Goal: Task Accomplishment & Management: Complete application form

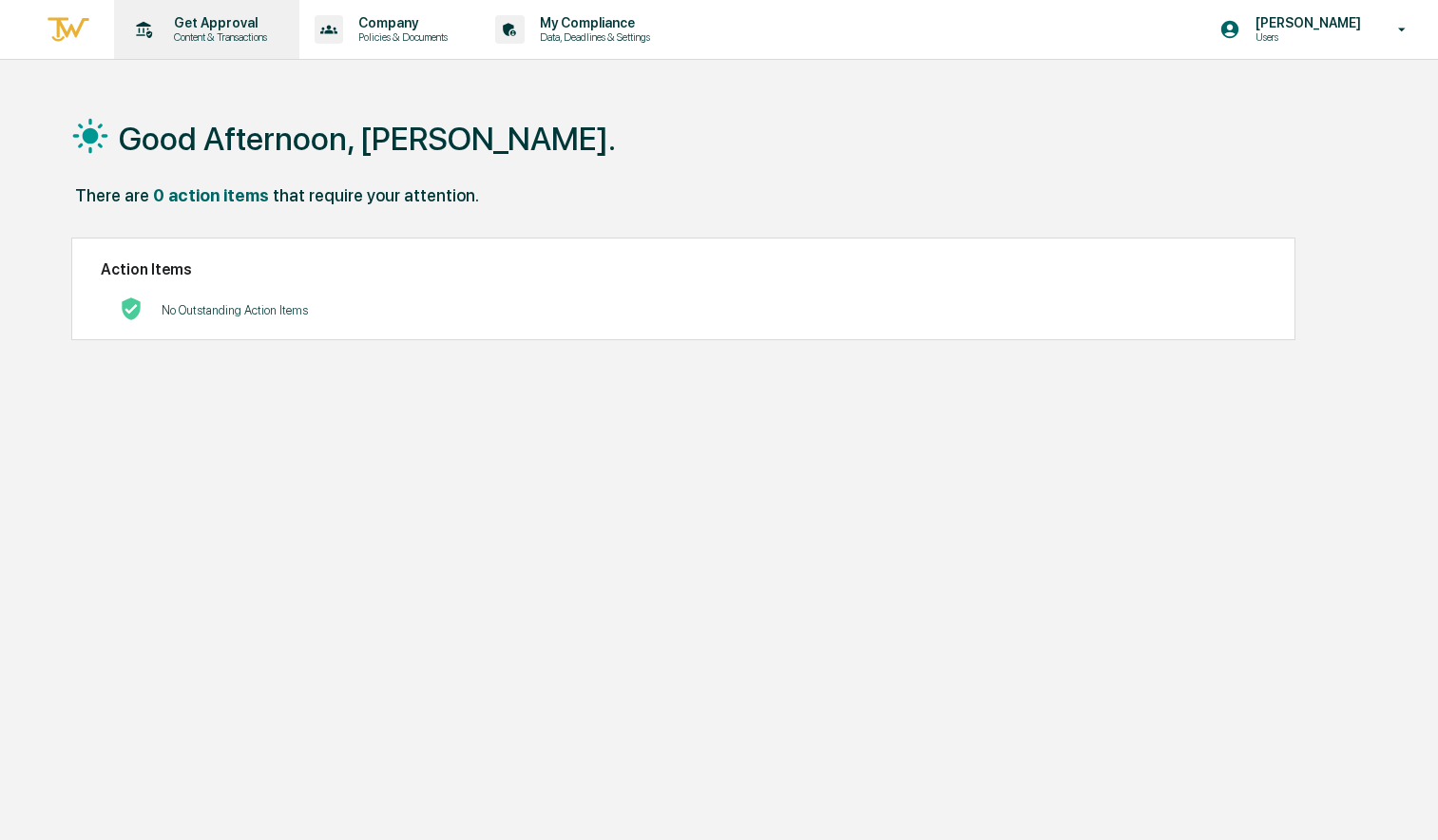
click at [217, 26] on p "Get Approval" at bounding box center [217, 23] width 118 height 16
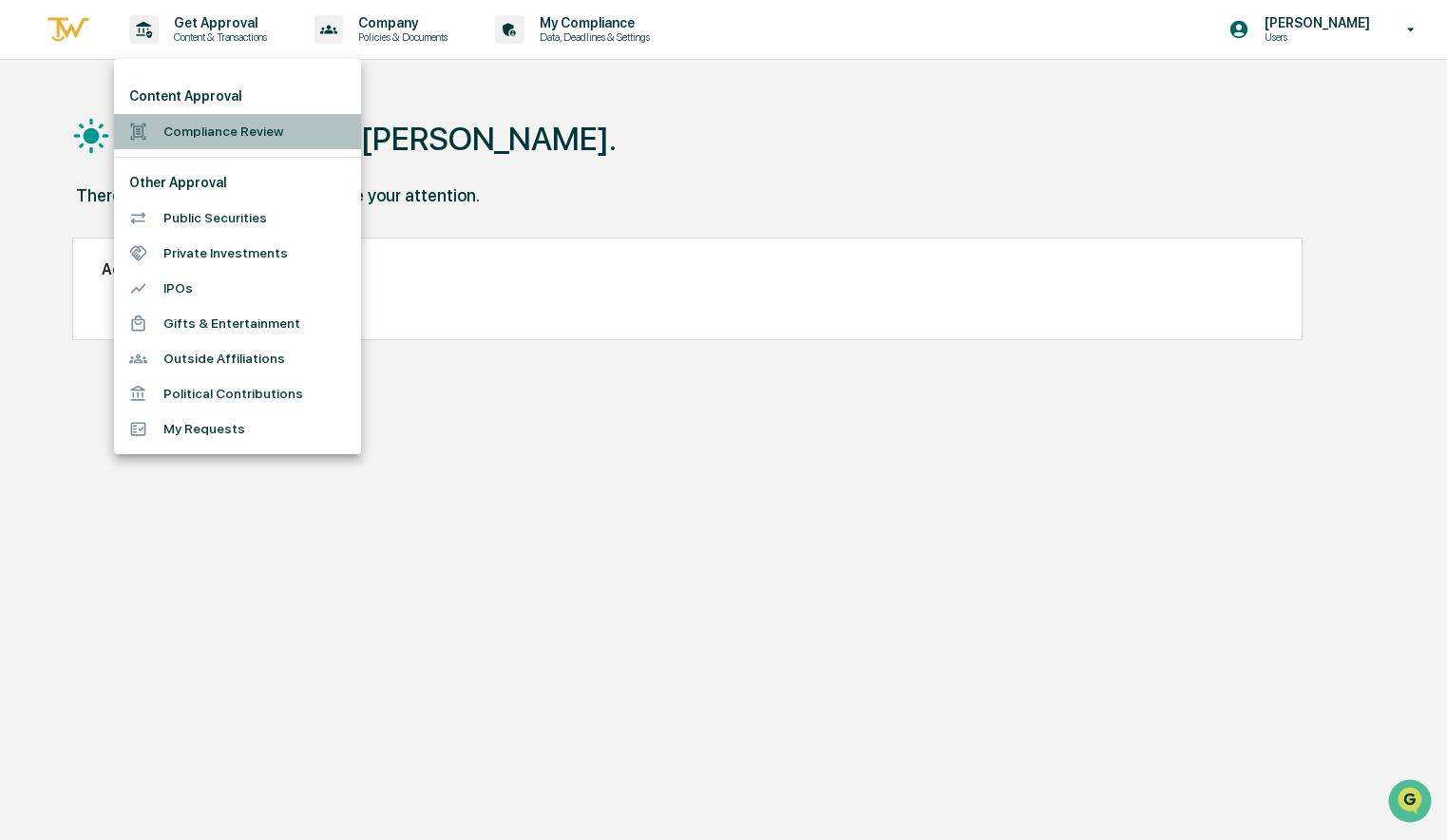
click at [180, 135] on li "Compliance Review" at bounding box center [237, 131] width 247 height 35
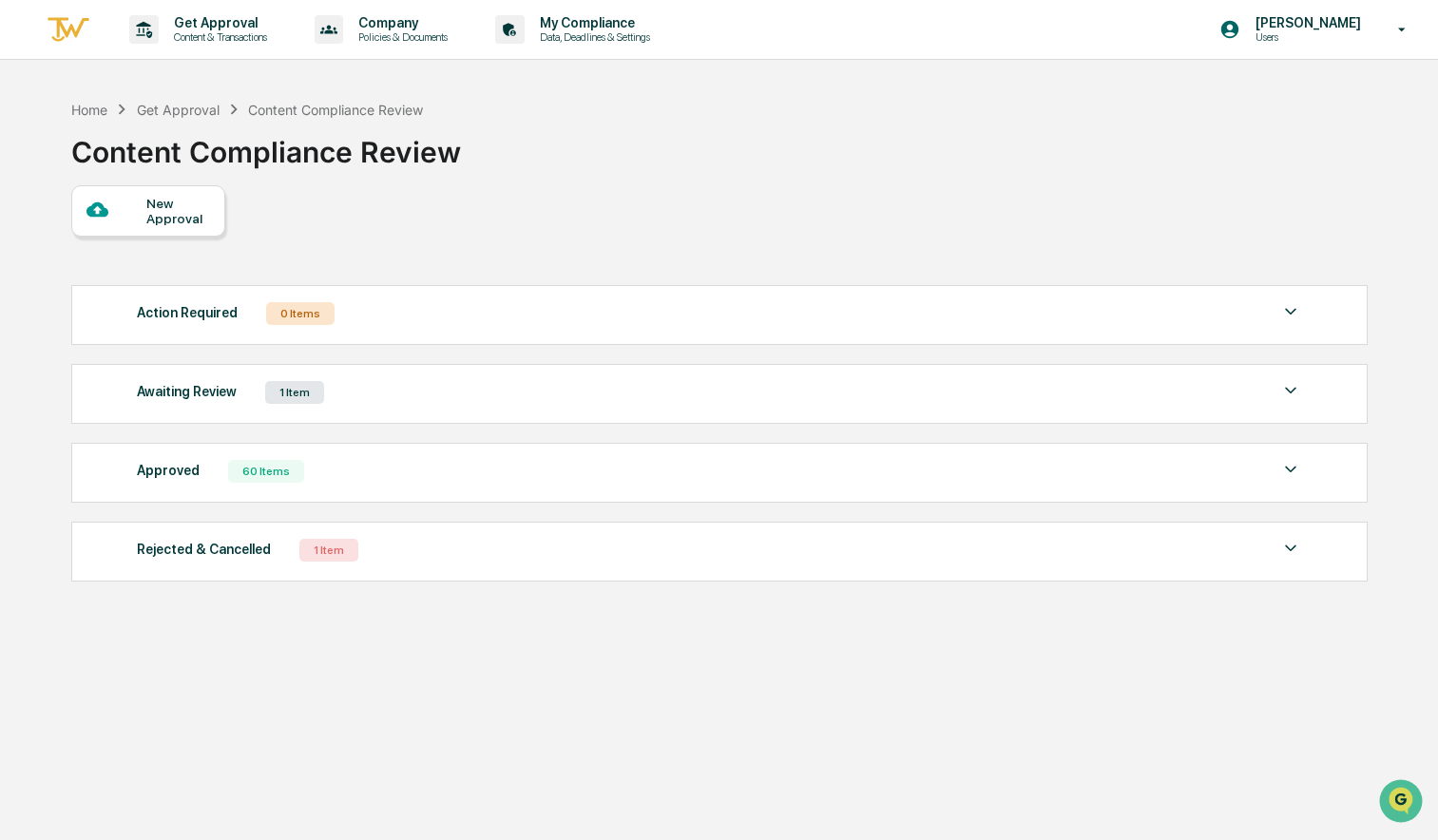
click at [154, 206] on div "New Approval" at bounding box center [179, 211] width 64 height 30
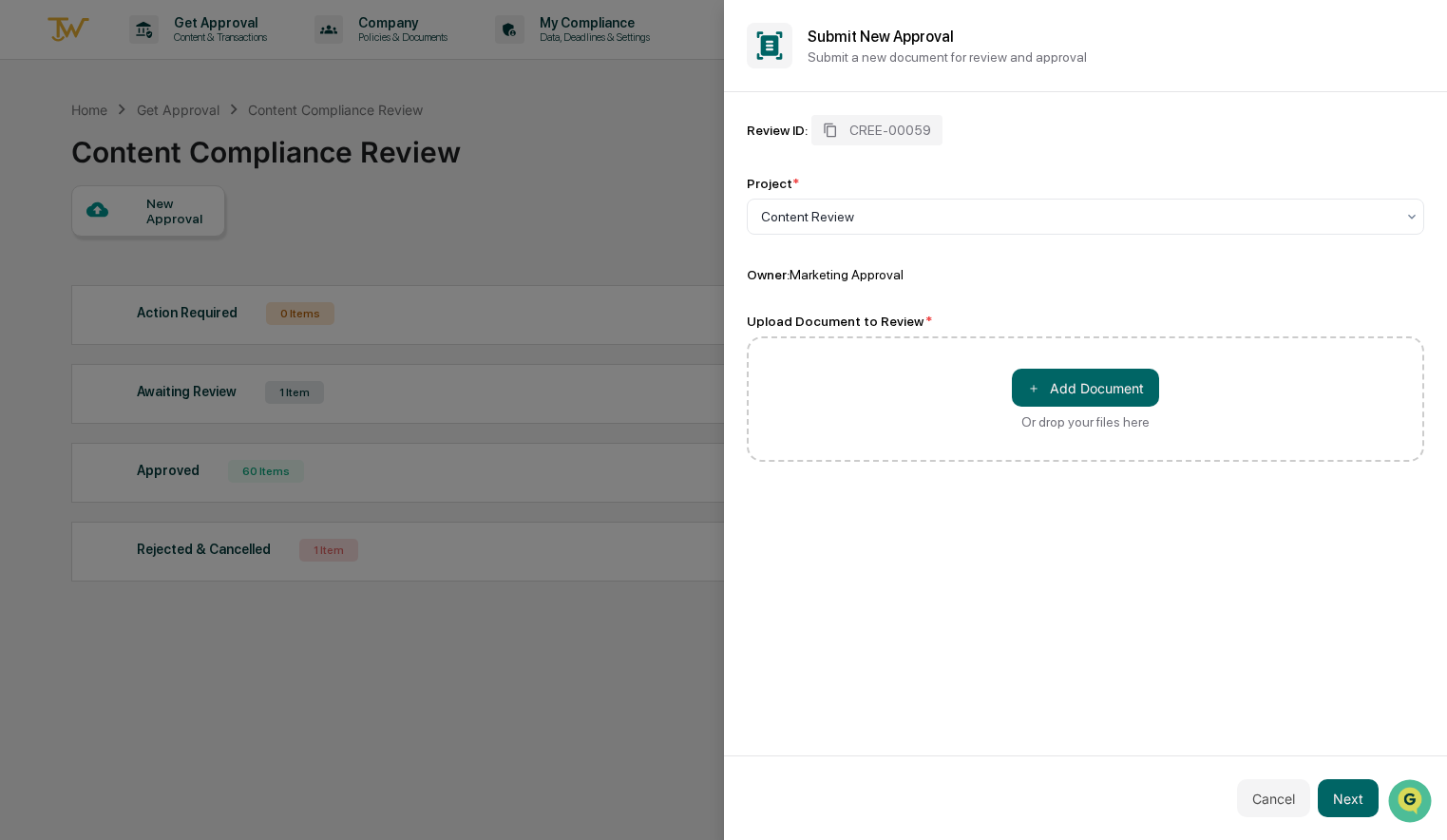
click at [1094, 609] on div "Review ID: CREE-00059 Project * Content Review Owner: Marketing Approval Upload…" at bounding box center [1085, 423] width 724 height 663
click at [1061, 398] on button "＋ Add Document" at bounding box center [1086, 387] width 148 height 38
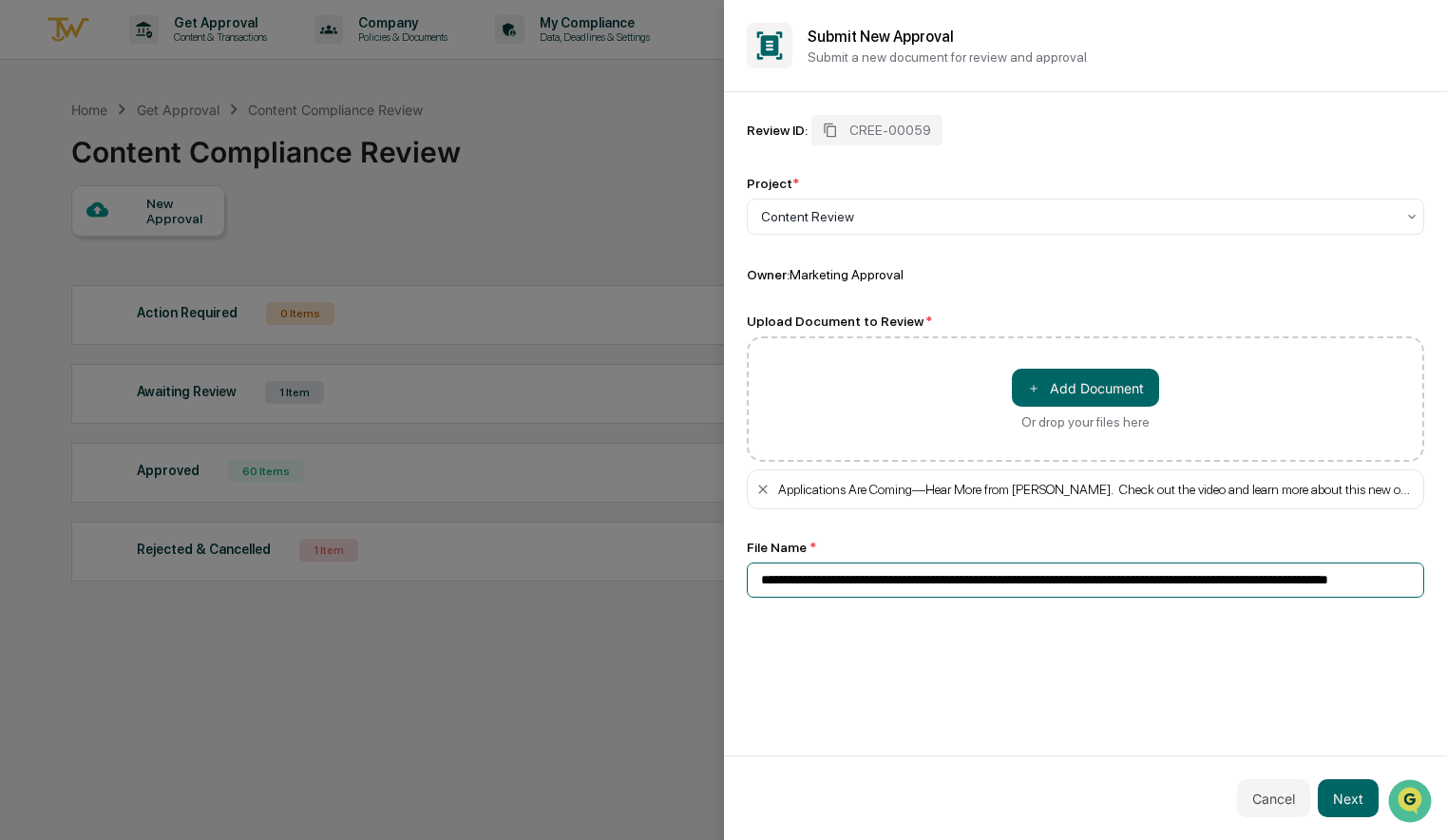
click at [755, 584] on input "**********" at bounding box center [1086, 580] width 678 height 35
type input "**********"
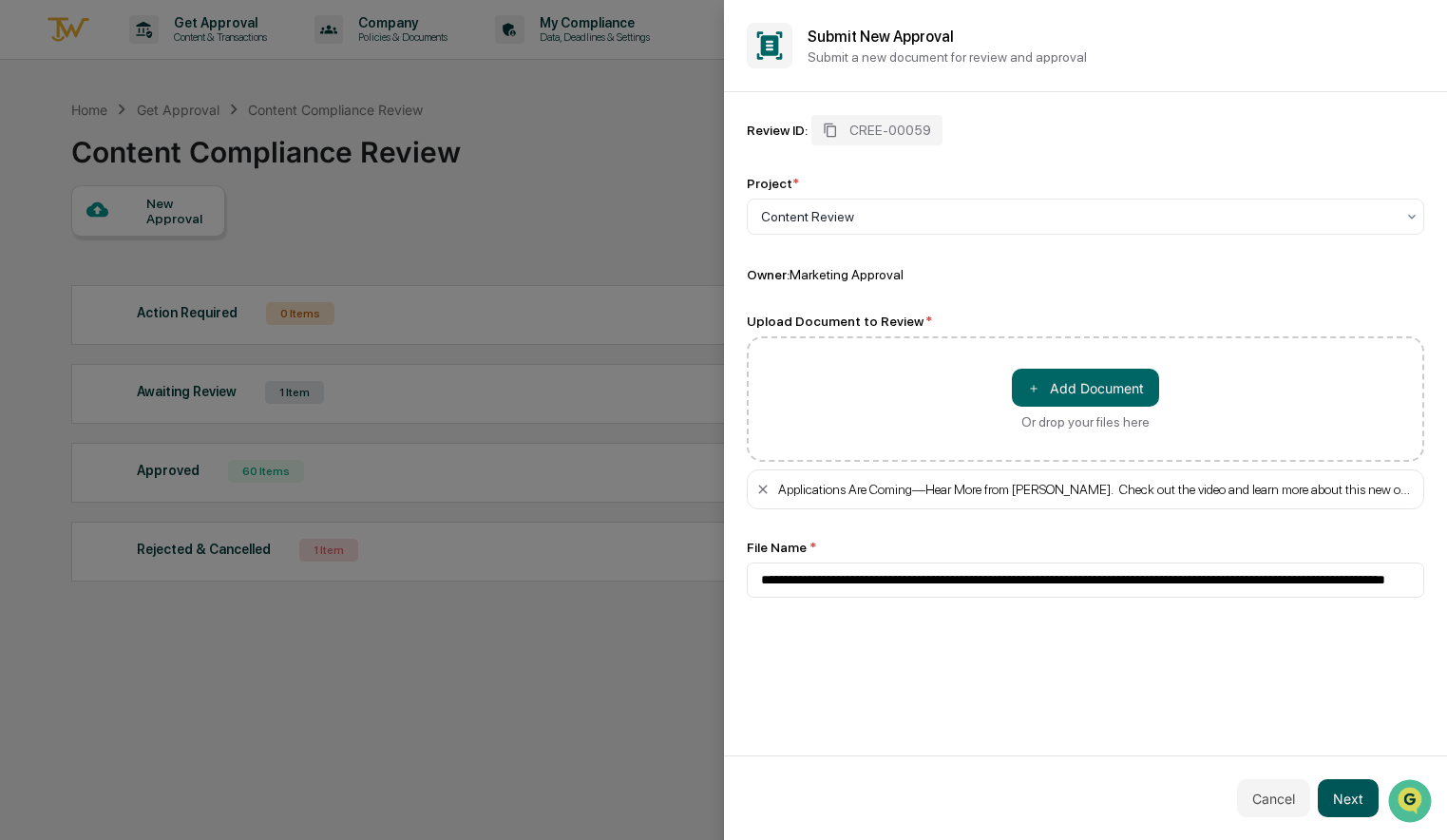
click at [1358, 796] on button "Next" at bounding box center [1348, 797] width 61 height 38
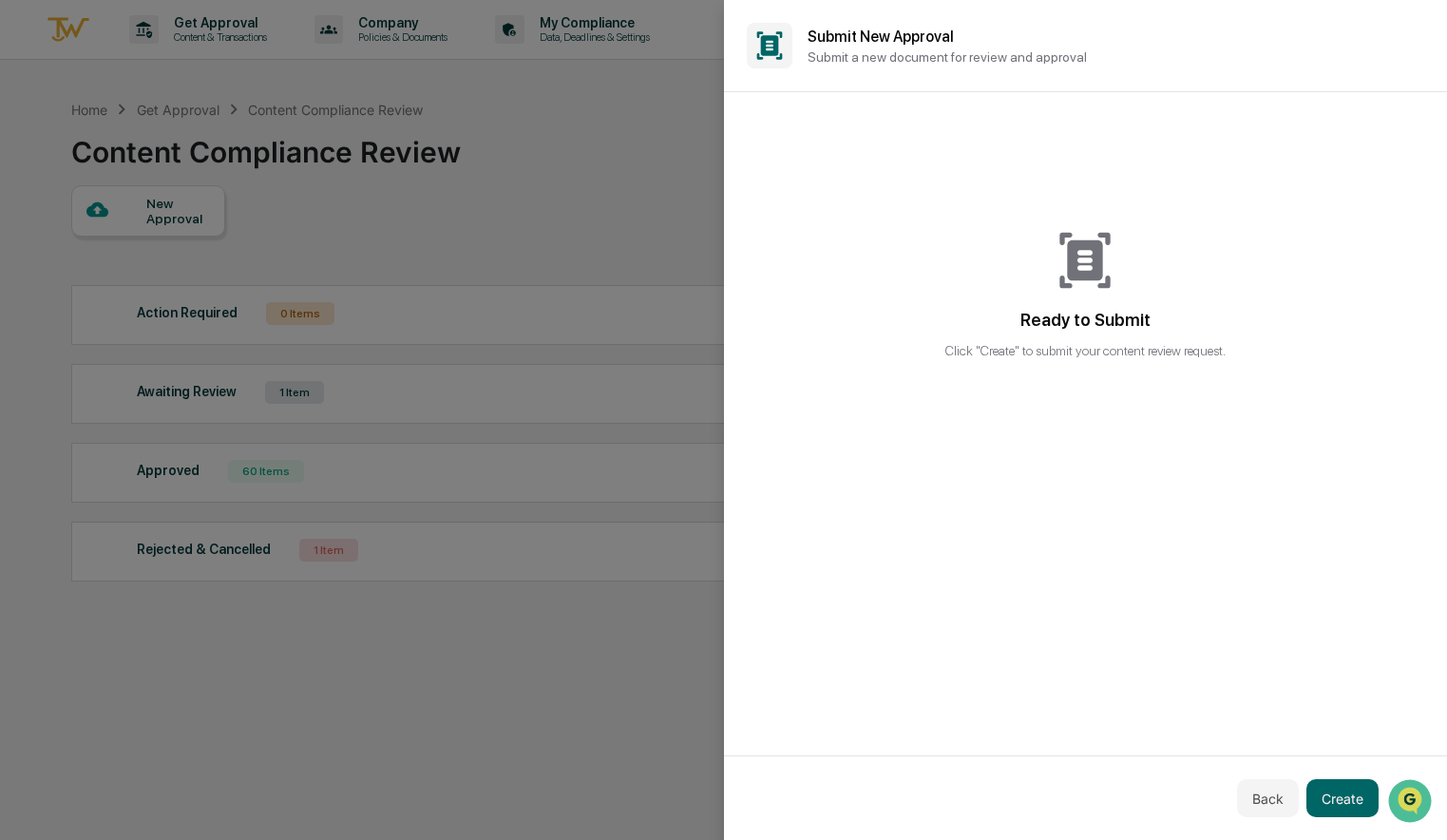
click at [1356, 772] on div "Back Create" at bounding box center [1085, 797] width 724 height 84
click at [1353, 798] on button "Create" at bounding box center [1342, 797] width 72 height 38
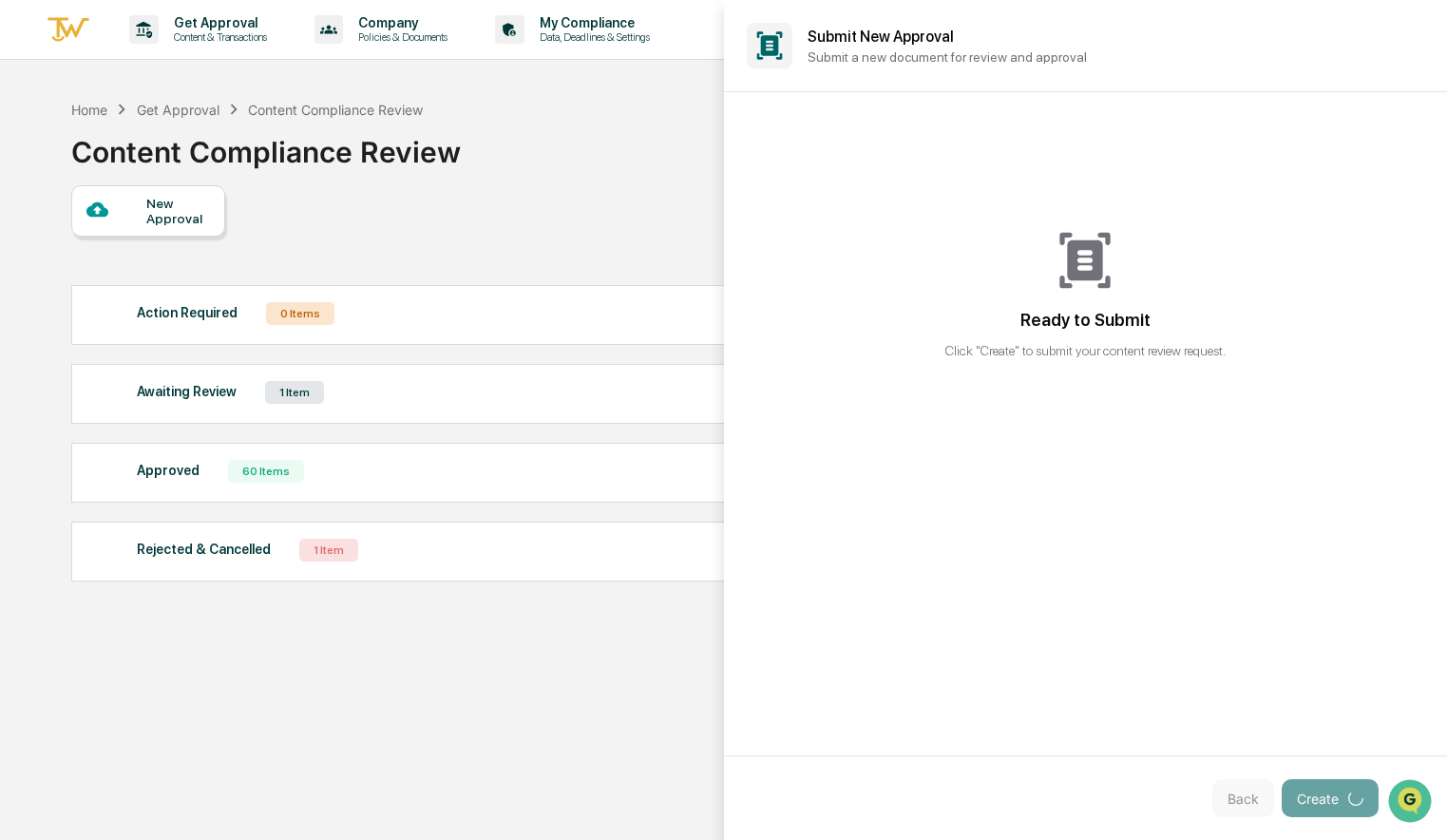
click at [521, 707] on div at bounding box center [724, 420] width 1447 height 840
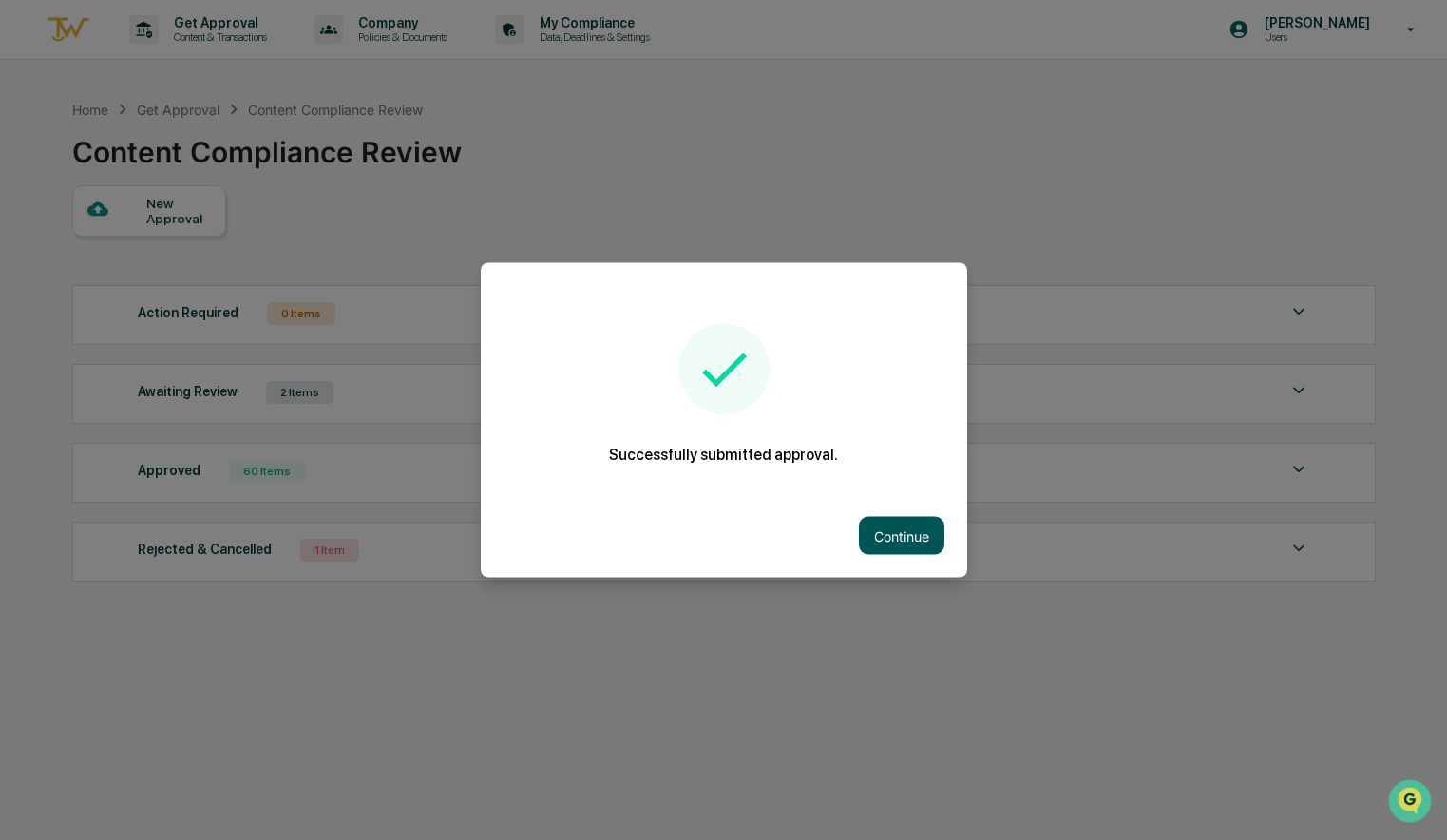
click at [873, 539] on button "Continue" at bounding box center [901, 535] width 85 height 38
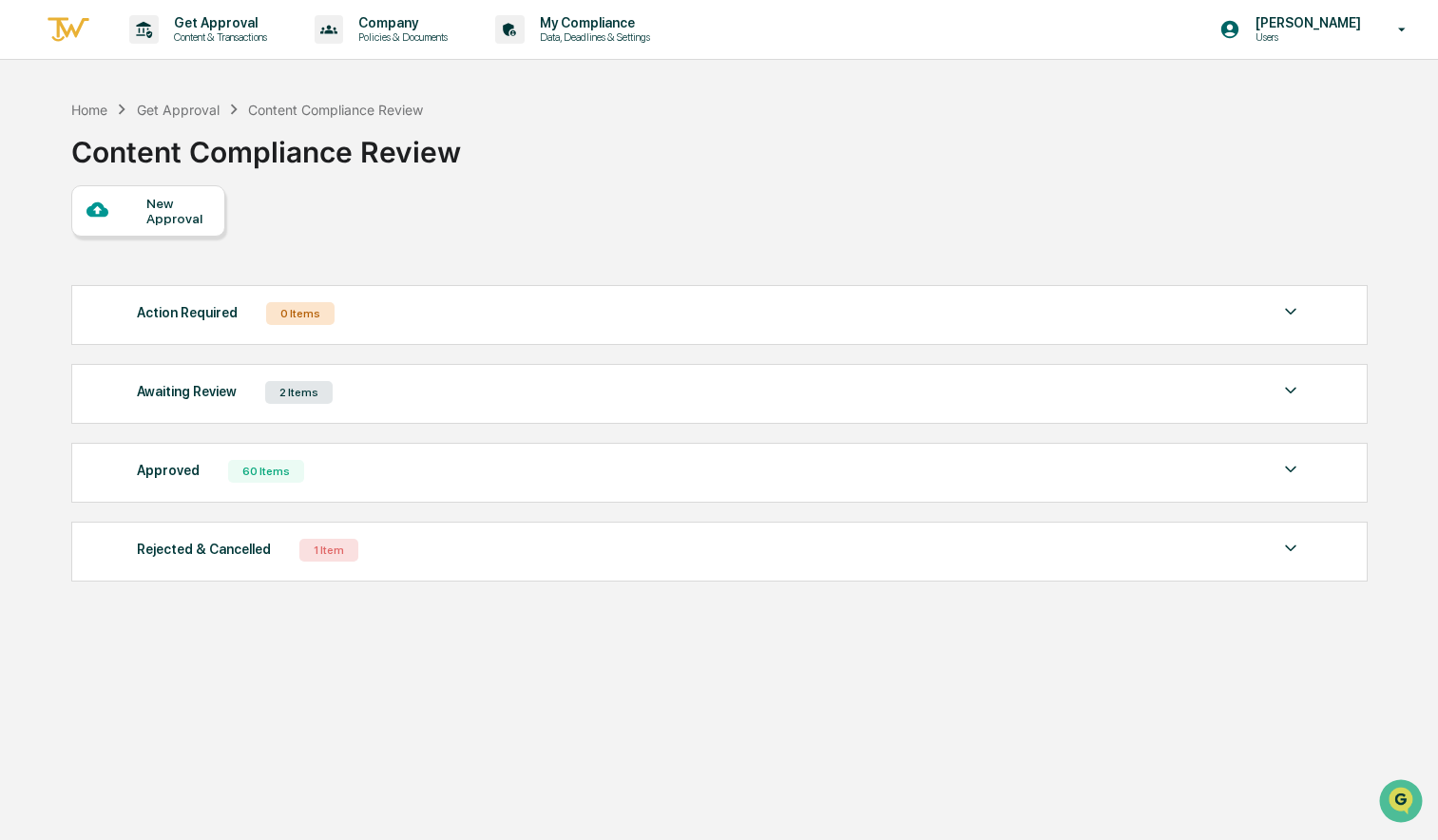
click at [1141, 160] on div "Home Get Approval Content Compliance Review Content Compliance Review" at bounding box center [718, 138] width 1294 height 95
